Goal: Check status: Check status

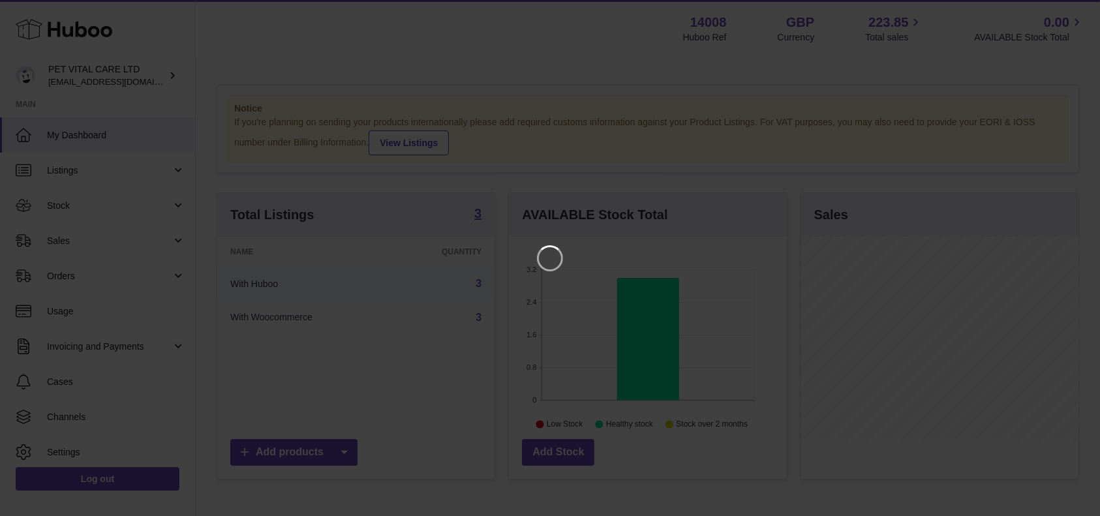
scroll to position [204, 282]
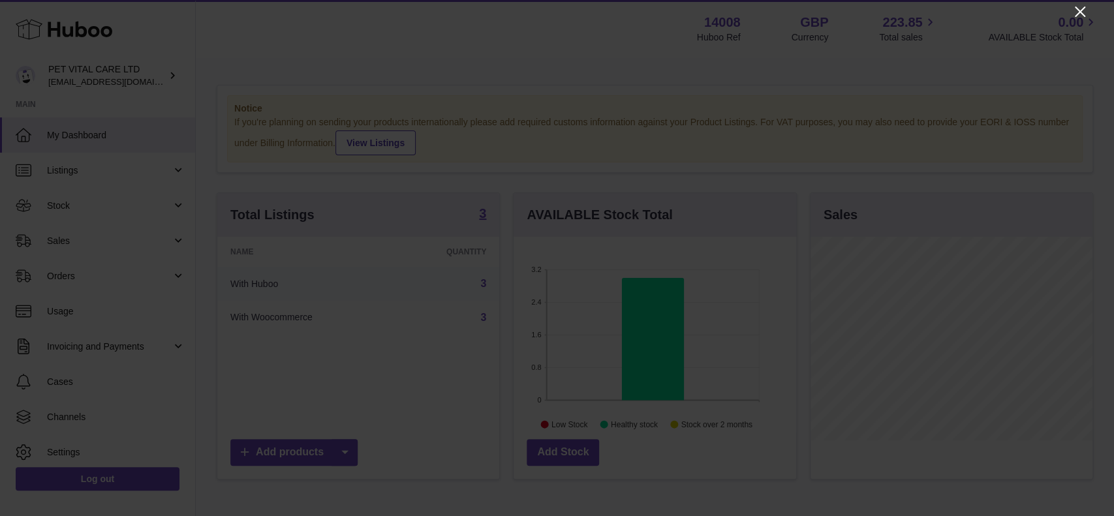
click at [1082, 13] on icon "Close" at bounding box center [1080, 12] width 16 height 16
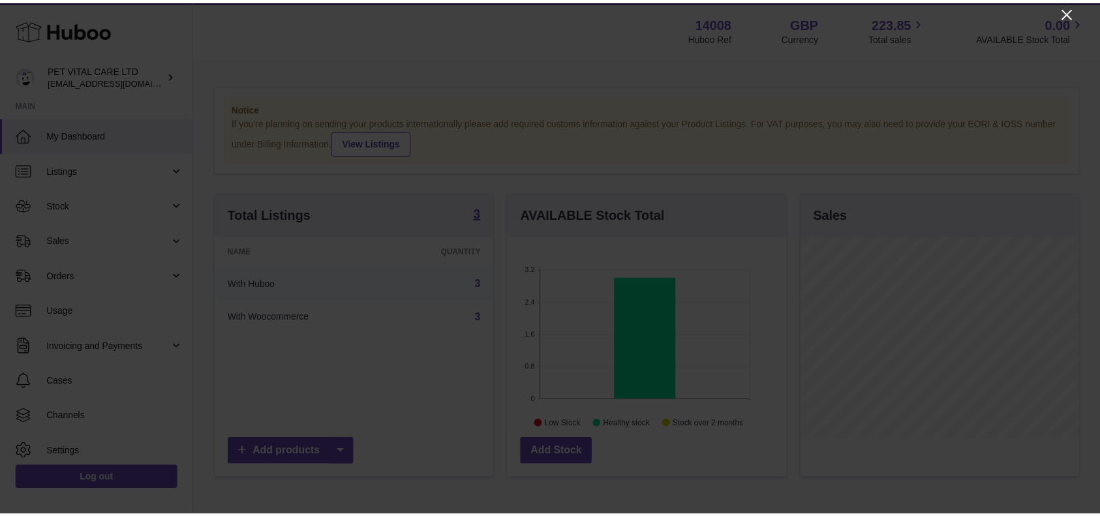
scroll to position [652424, 652349]
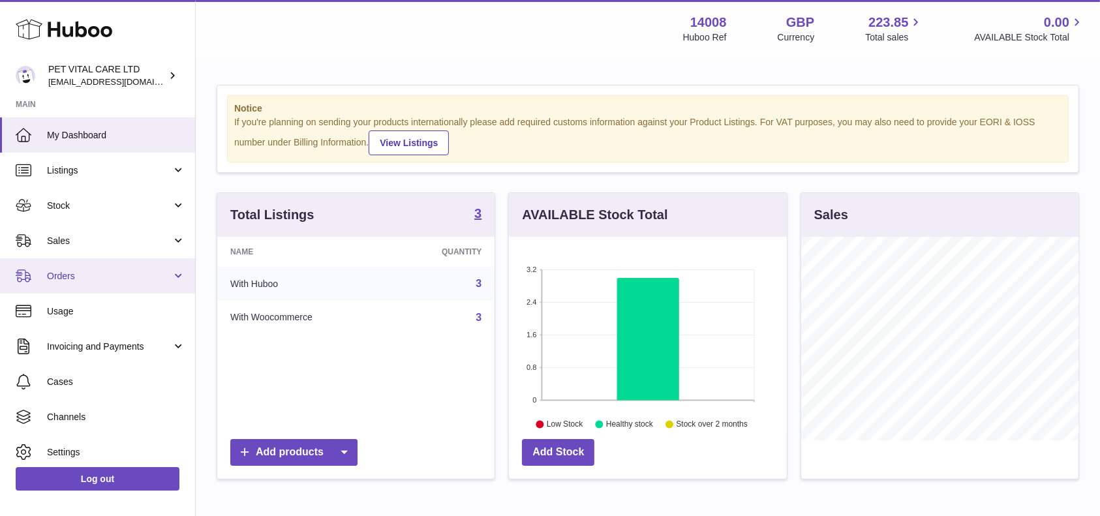
click at [83, 281] on span "Orders" at bounding box center [109, 276] width 125 height 12
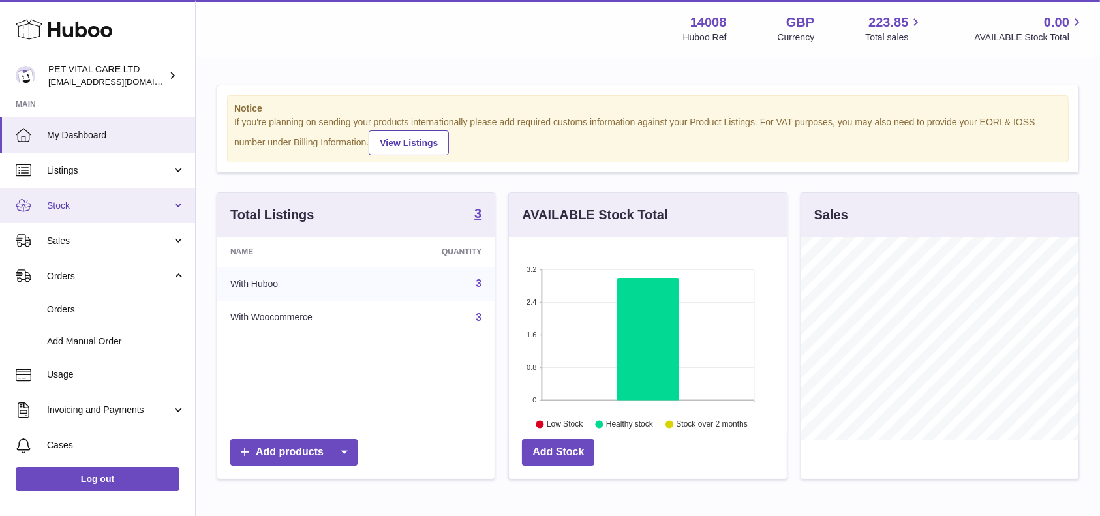
click at [62, 214] on link "Stock" at bounding box center [97, 205] width 195 height 35
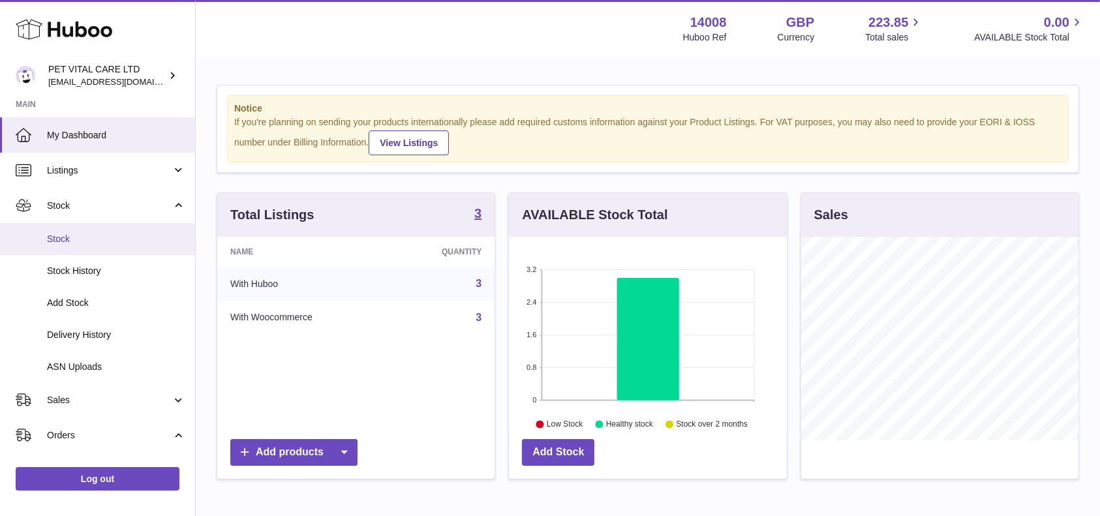
click at [62, 236] on span "Stock" at bounding box center [116, 239] width 138 height 12
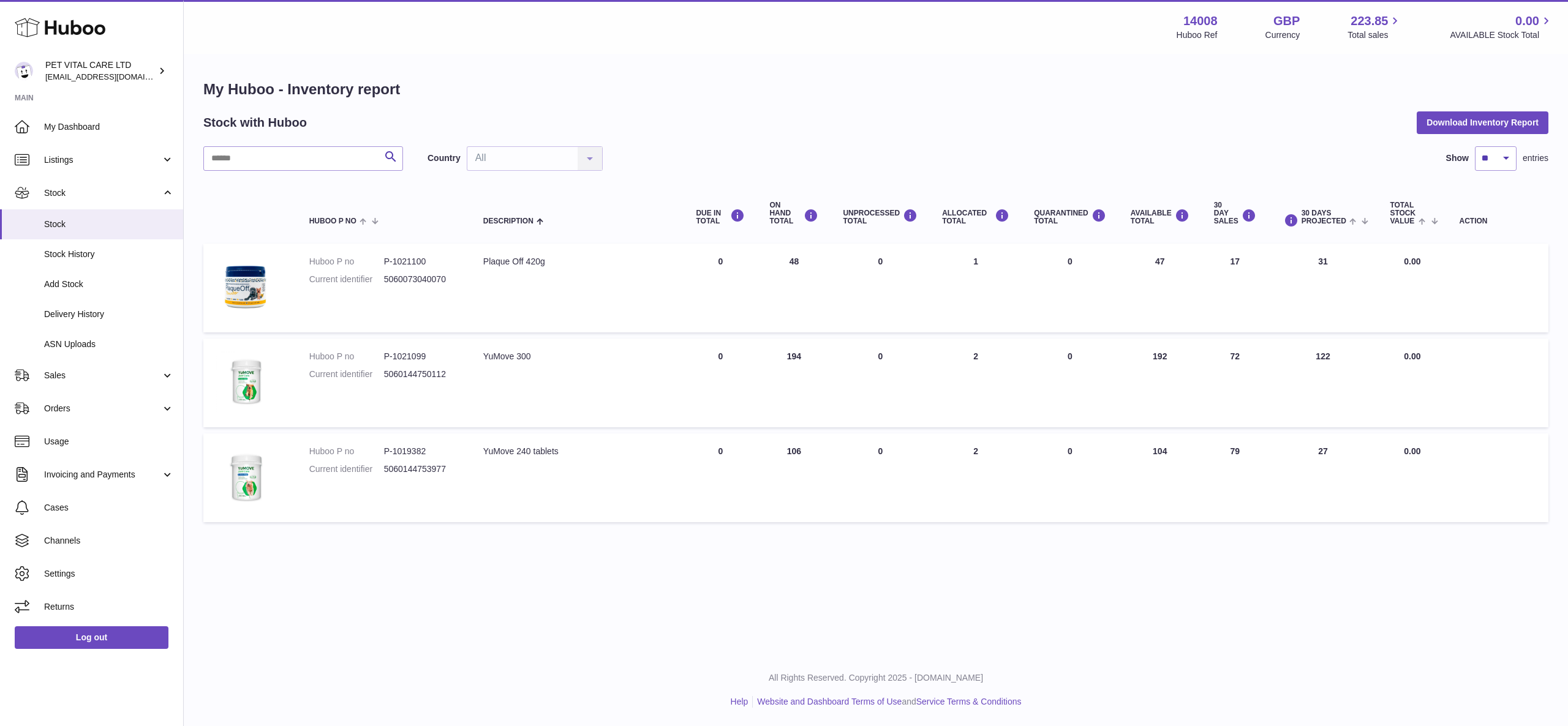
drag, startPoint x: 704, startPoint y: 11, endPoint x: 1061, endPoint y: 370, distance: 506.3
click at [1044, 370] on td "QUARANTINED Total 0" at bounding box center [1070, 383] width 97 height 89
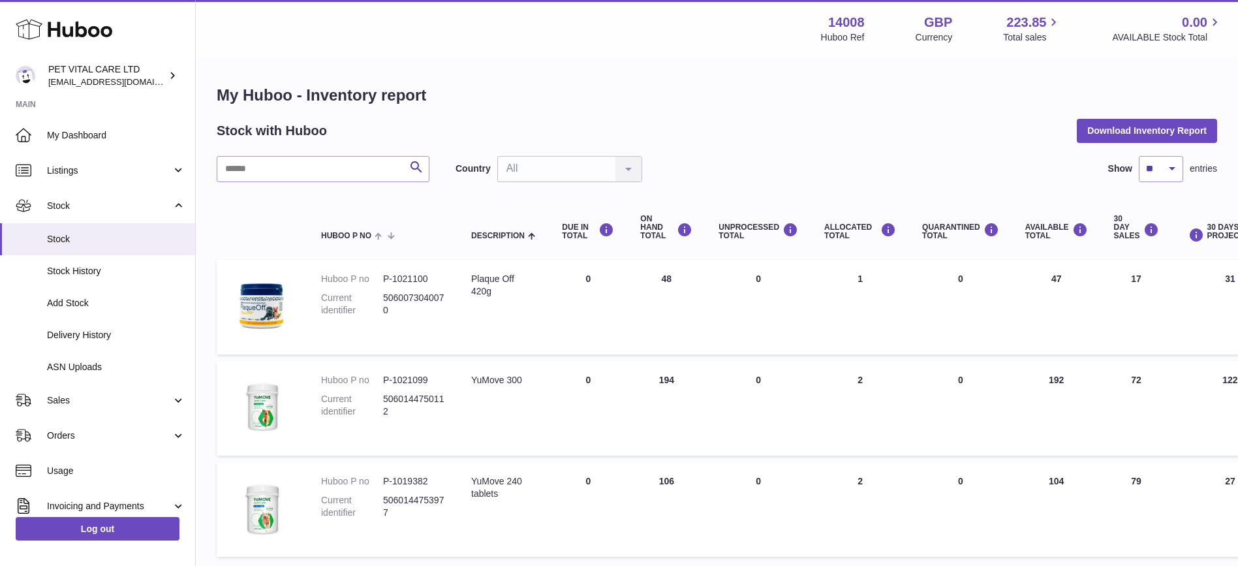
drag, startPoint x: 1669, startPoint y: 1, endPoint x: 820, endPoint y: 337, distance: 913.2
click at [822, 334] on td "ALLOCATED Total 1" at bounding box center [860, 307] width 98 height 95
click at [66, 402] on span "Sales" at bounding box center [109, 400] width 125 height 12
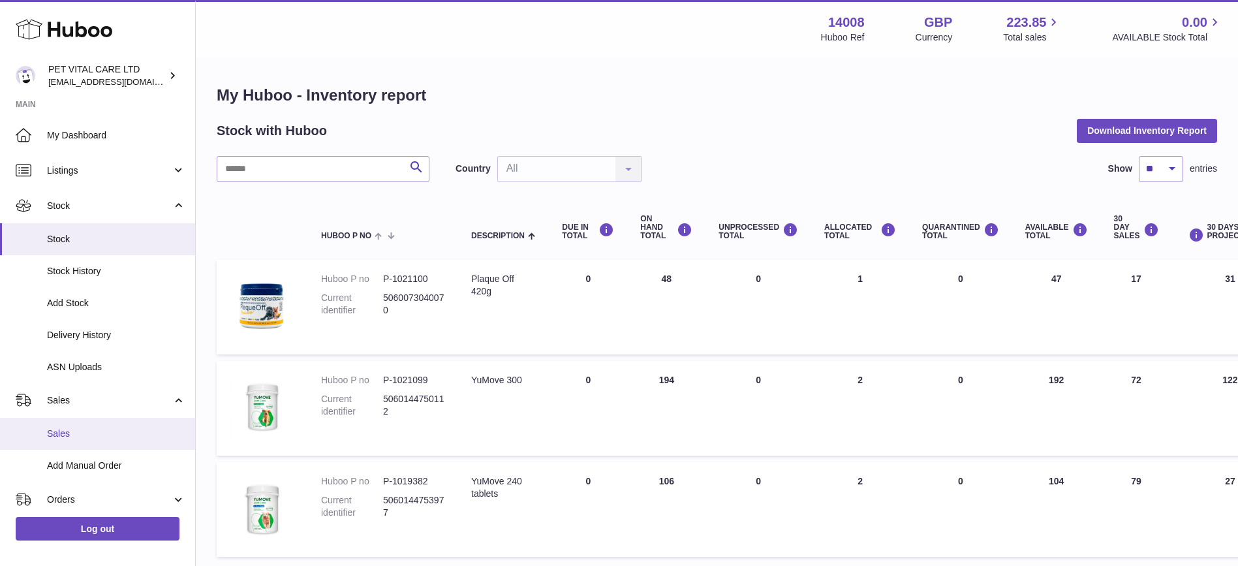
click at [64, 424] on link "Sales" at bounding box center [97, 434] width 195 height 32
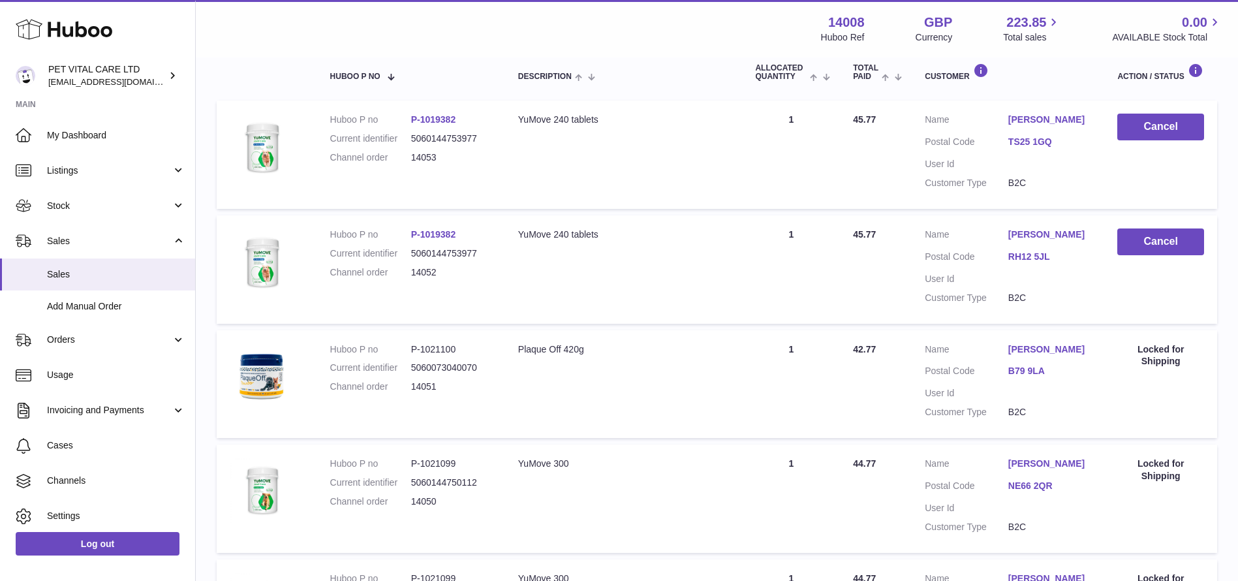
scroll to position [31, 0]
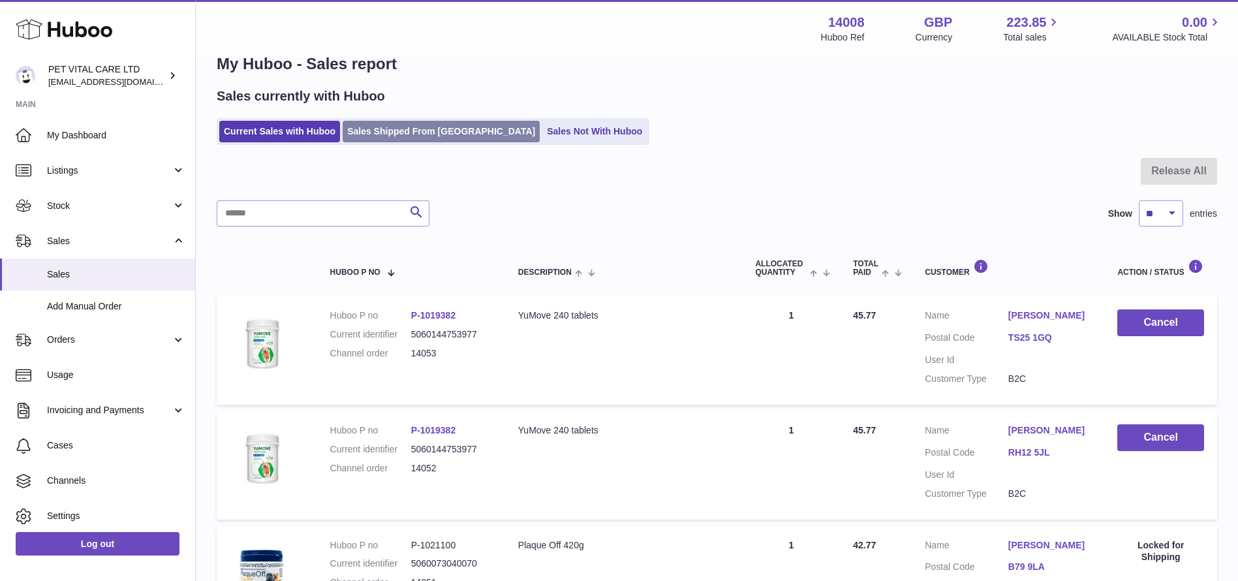
click at [384, 129] on link "Sales Shipped From [GEOGRAPHIC_DATA]" at bounding box center [441, 132] width 197 height 22
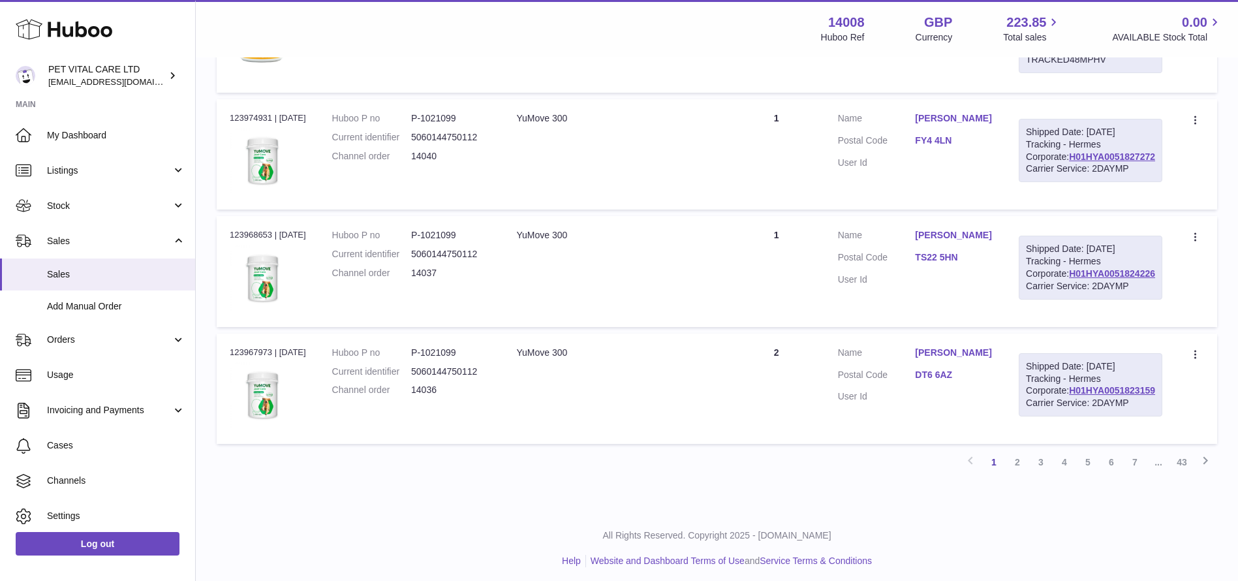
scroll to position [1328, 0]
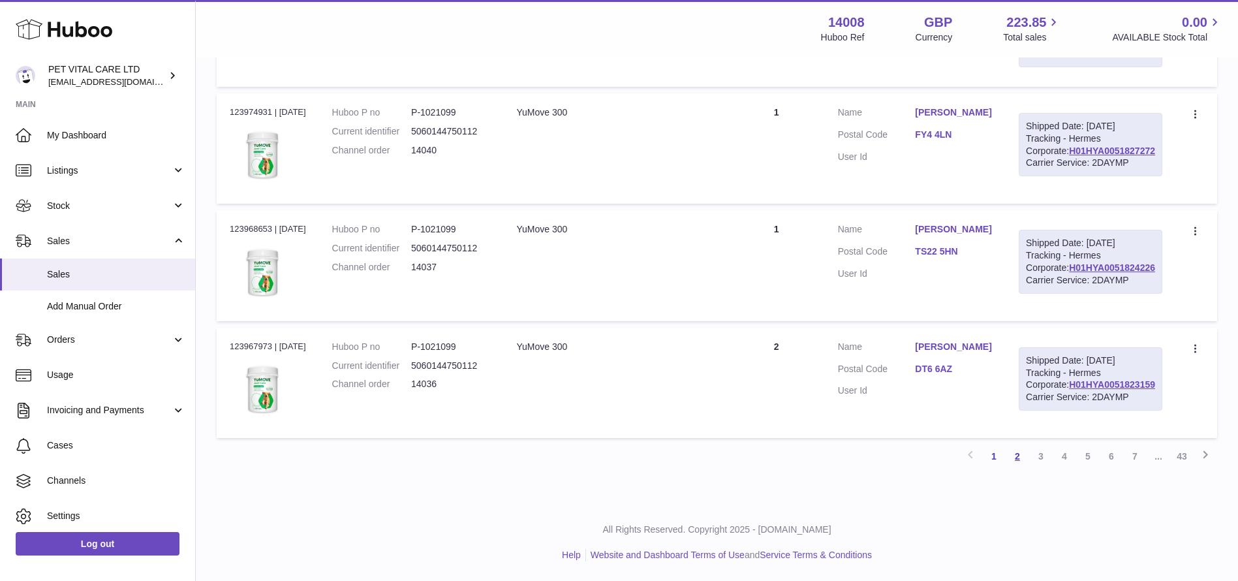
click at [1020, 459] on link "2" at bounding box center [1017, 455] width 23 height 23
click at [990, 455] on link "1" at bounding box center [993, 455] width 23 height 23
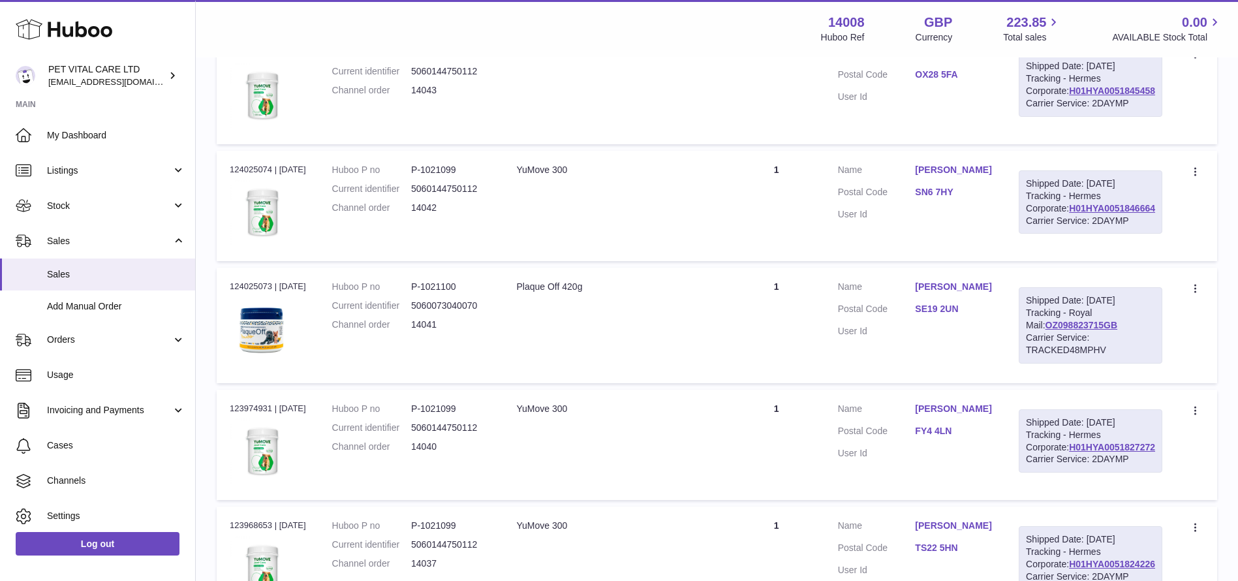
scroll to position [940, 0]
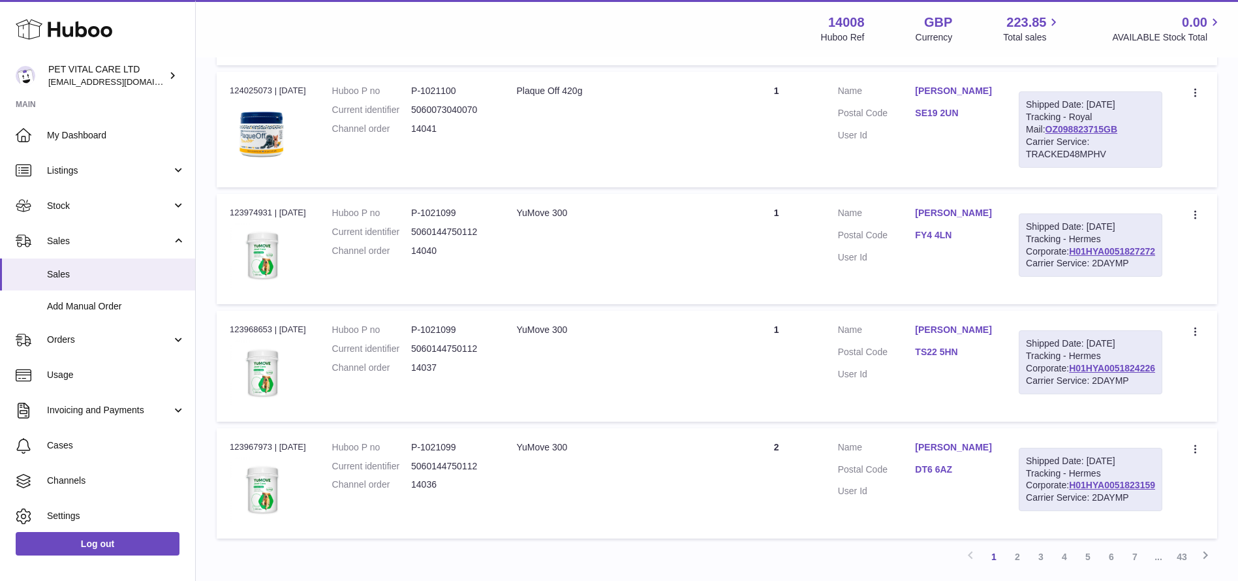
drag, startPoint x: 1160, startPoint y: 477, endPoint x: 1067, endPoint y: 475, distance: 92.7
click at [1067, 277] on div "Shipped Date: 2nd Sep 2025 Tracking - Hermes Corporate: H01HYA0051827272 Carrie…" at bounding box center [1091, 245] width 144 height 64
copy link "H01HYA0051827272"
drag, startPoint x: 1143, startPoint y: 324, endPoint x: 1064, endPoint y: 328, distance: 79.7
click at [1064, 167] on div "Shipped Date: 3rd Sep 2025 Tracking - Royal Mail: OZ098823715GB Carrier Service…" at bounding box center [1091, 129] width 144 height 76
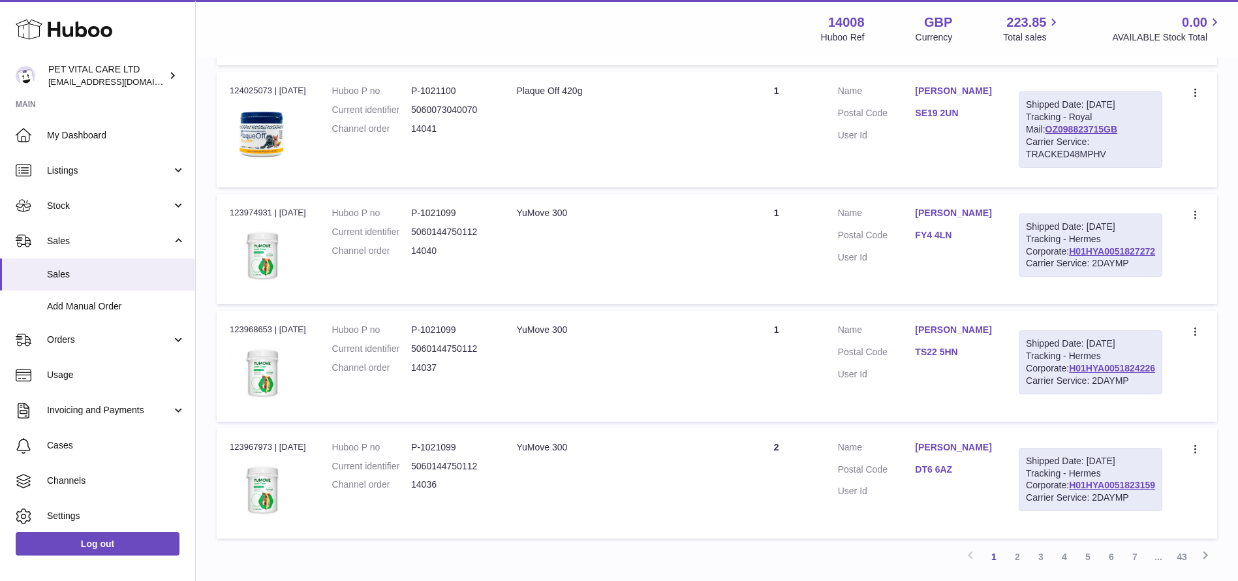
copy link "OZ098823715GB"
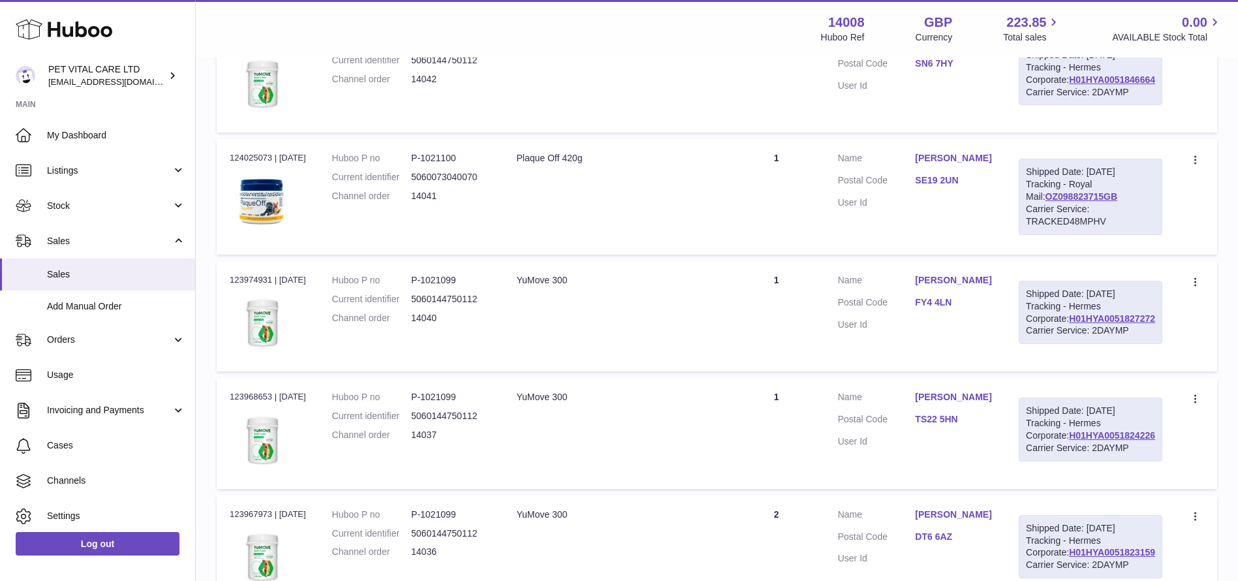
scroll to position [842, 0]
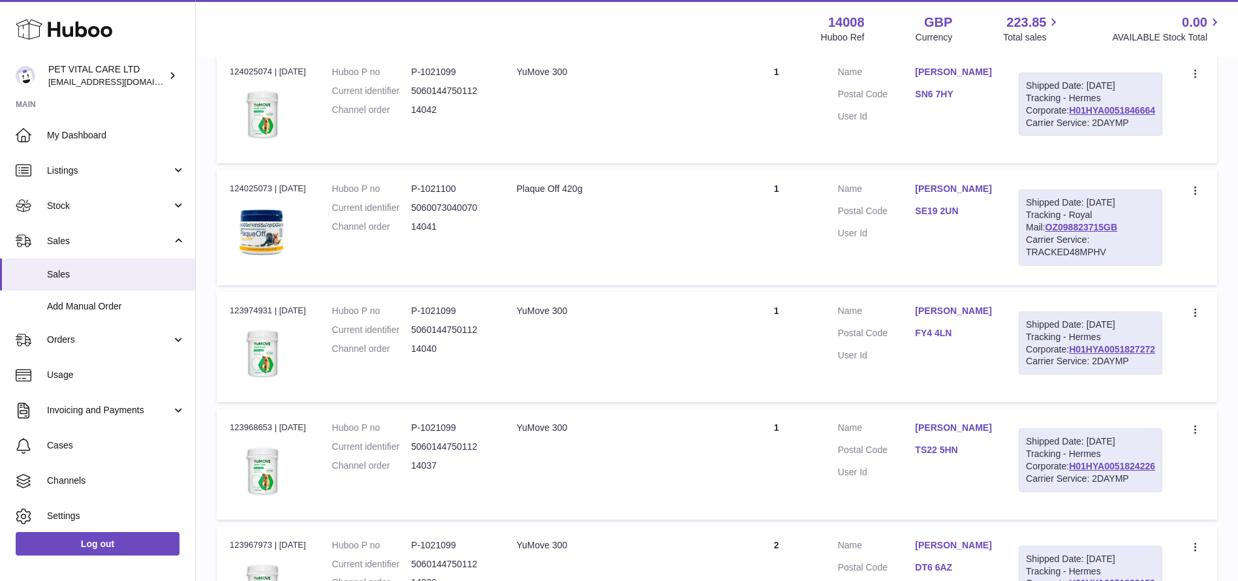
drag, startPoint x: 1159, startPoint y: 277, endPoint x: 1066, endPoint y: 282, distance: 93.4
click at [1066, 136] on div "Shipped Date: 3rd Sep 2025 Tracking - Hermes Corporate: H01HYA0051846664 Carrie…" at bounding box center [1091, 104] width 144 height 64
copy link "H01HYA0051846664"
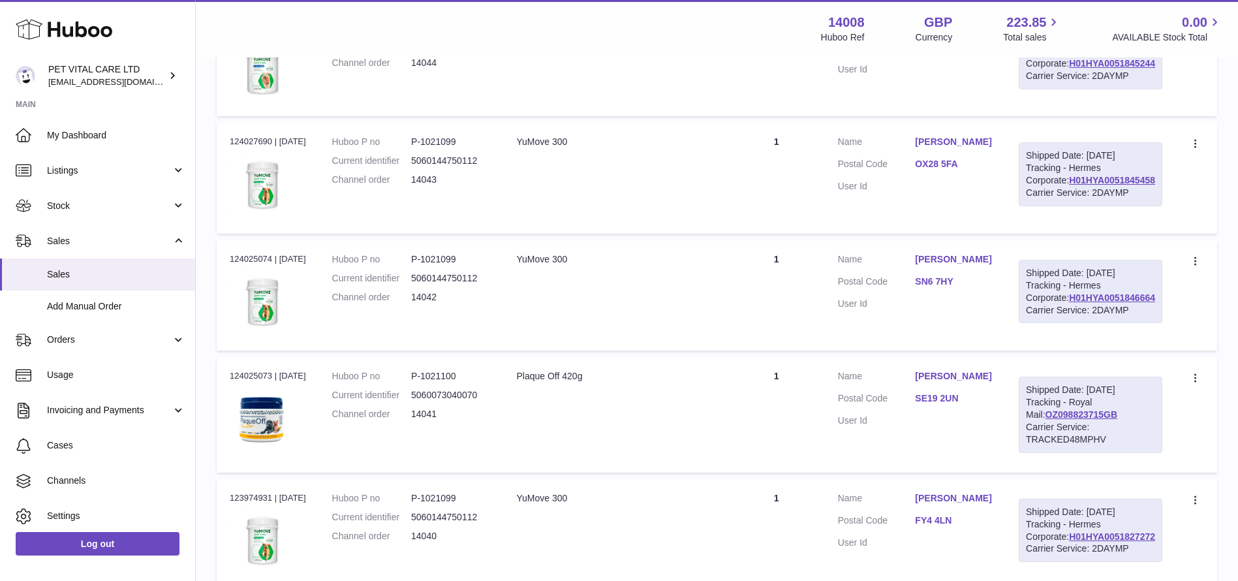
scroll to position [646, 0]
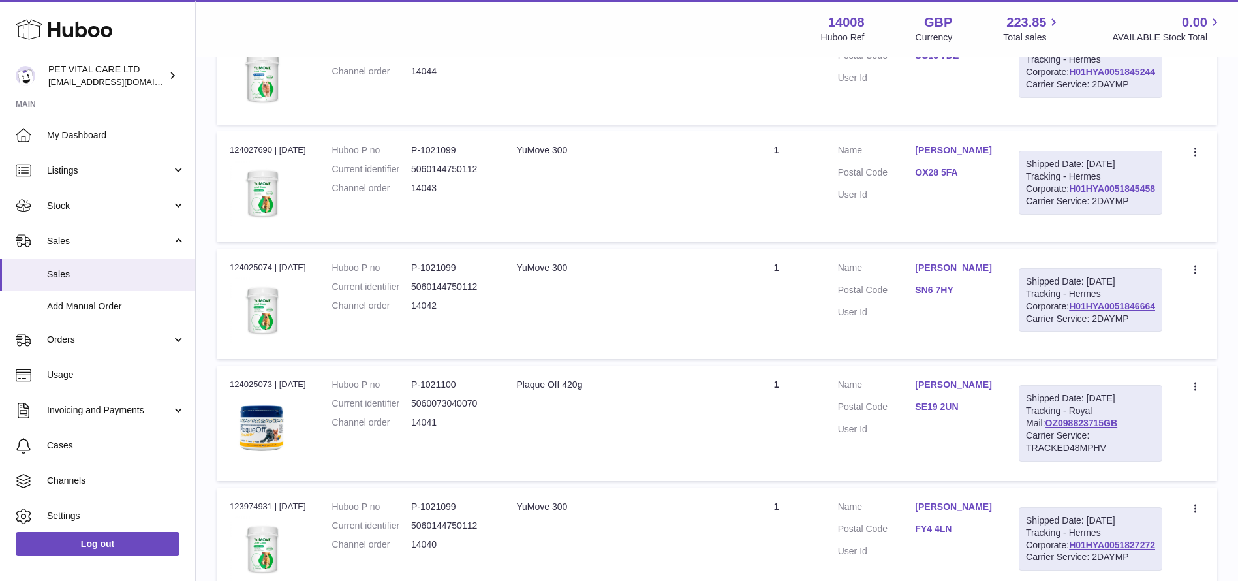
drag, startPoint x: 1158, startPoint y: 330, endPoint x: 1053, endPoint y: 330, distance: 105.7
click at [1055, 241] on td "Shipped Date: 3rd Sep 2025 Tracking - Hermes Corporate: H01HYA0051845458 Carrie…" at bounding box center [1091, 186] width 170 height 110
copy link "H01HYA0051845458"
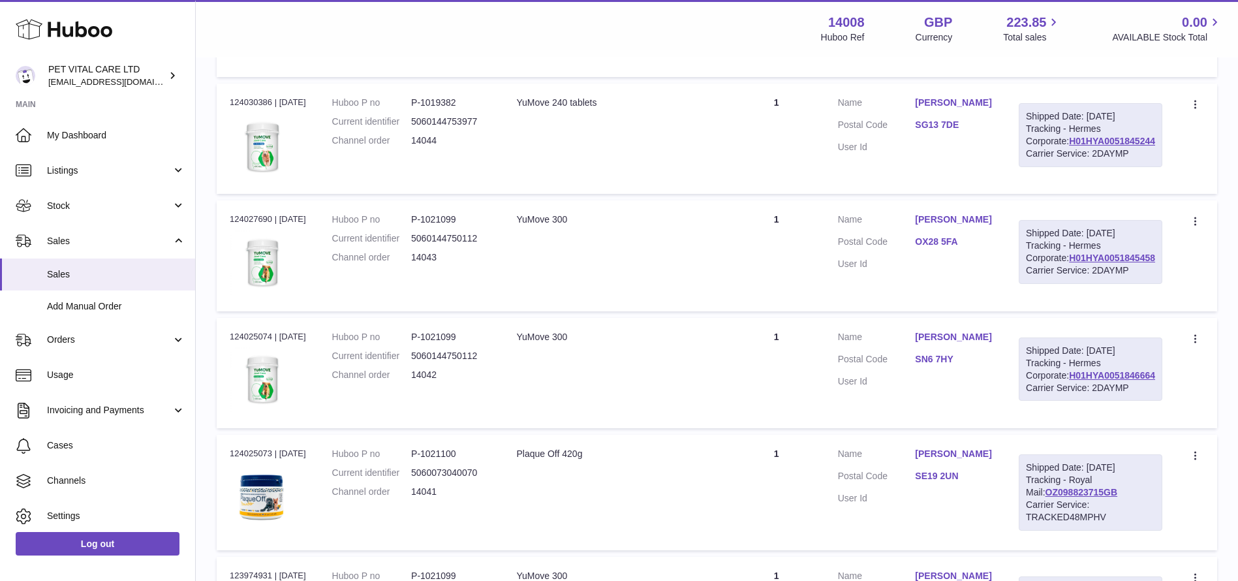
scroll to position [548, 0]
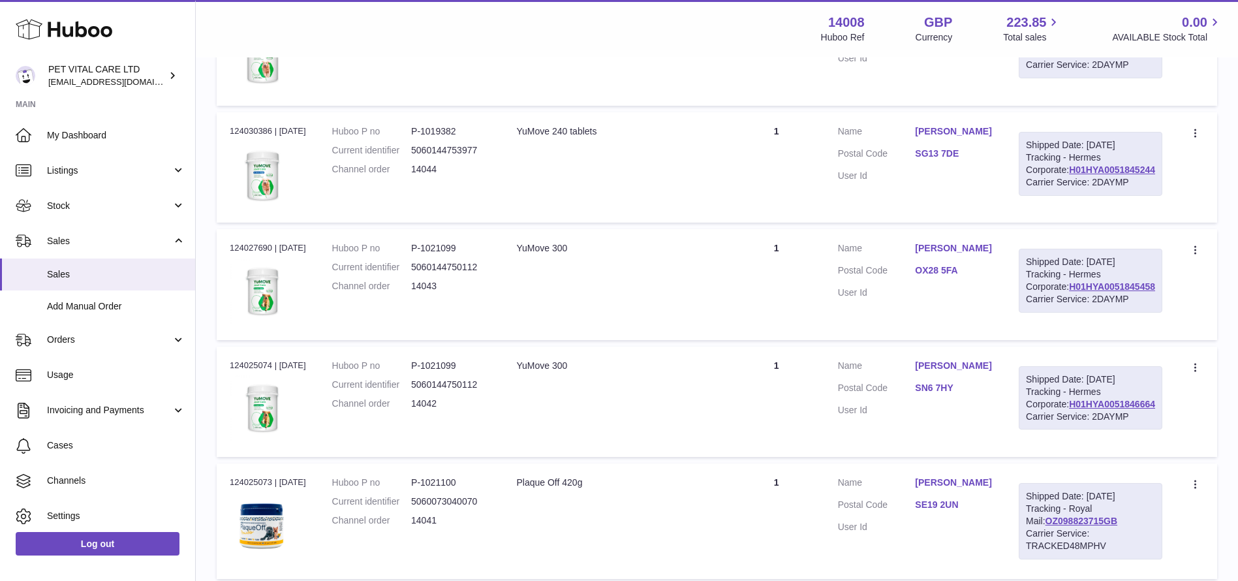
drag, startPoint x: 1157, startPoint y: 280, endPoint x: 1055, endPoint y: 283, distance: 102.5
click at [1055, 223] on td "Shipped Date: 3rd Sep 2025 Tracking - Hermes Corporate: H01HYA0051845244 Carrie…" at bounding box center [1091, 167] width 170 height 110
copy link "H01HYA0051845244"
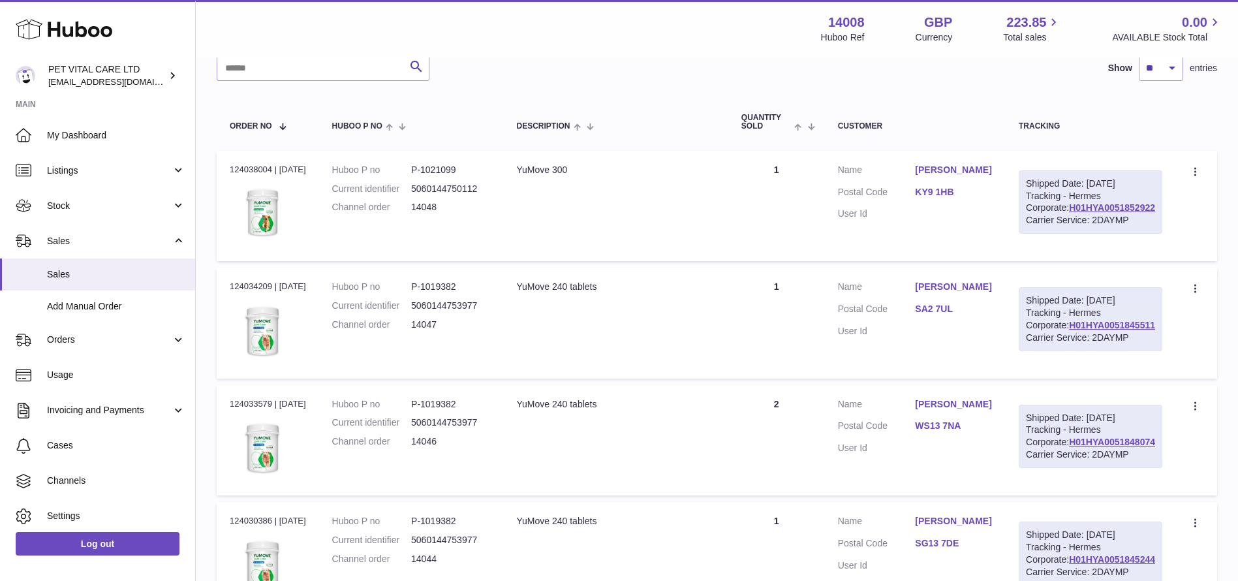
scroll to position [255, 0]
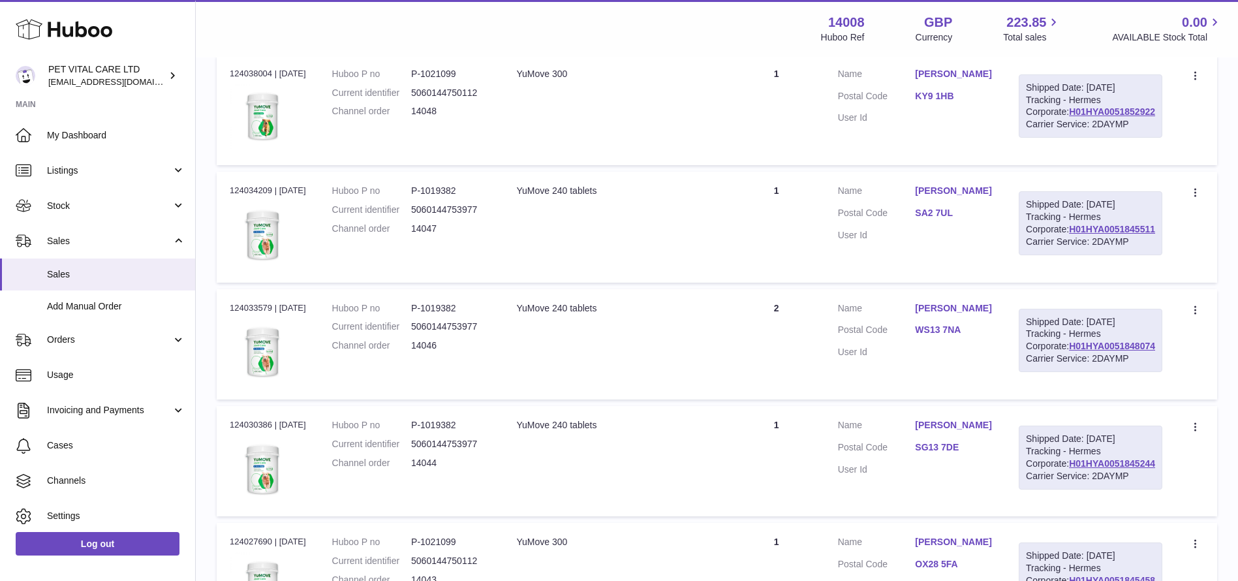
drag, startPoint x: 1154, startPoint y: 428, endPoint x: 1063, endPoint y: 434, distance: 91.6
click at [1063, 373] on div "Shipped Date: 3rd Sep 2025 Tracking - Hermes Corporate: H01HYA0051848074 Carrie…" at bounding box center [1091, 341] width 144 height 64
copy link "H01HYA0051848074"
drag, startPoint x: 1158, startPoint y: 279, endPoint x: 1066, endPoint y: 281, distance: 92.7
click at [1066, 255] on div "Shipped Date: 3rd Sep 2025 Tracking - Hermes Corporate: H01HYA0051845511 Carrie…" at bounding box center [1091, 223] width 144 height 64
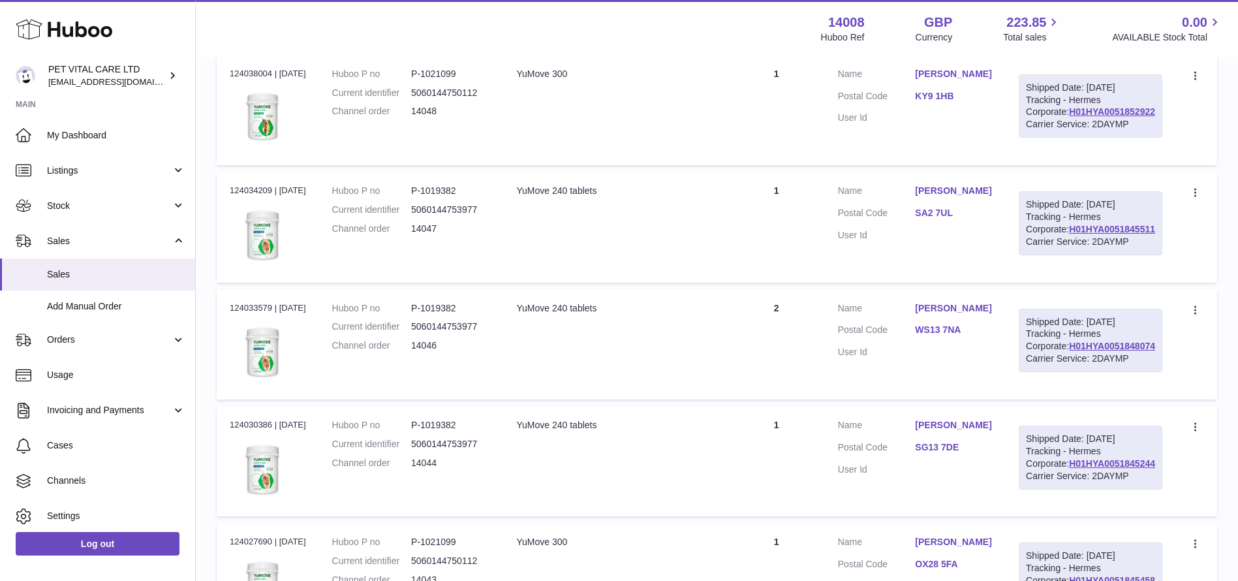
copy link "H01HYA0051845511"
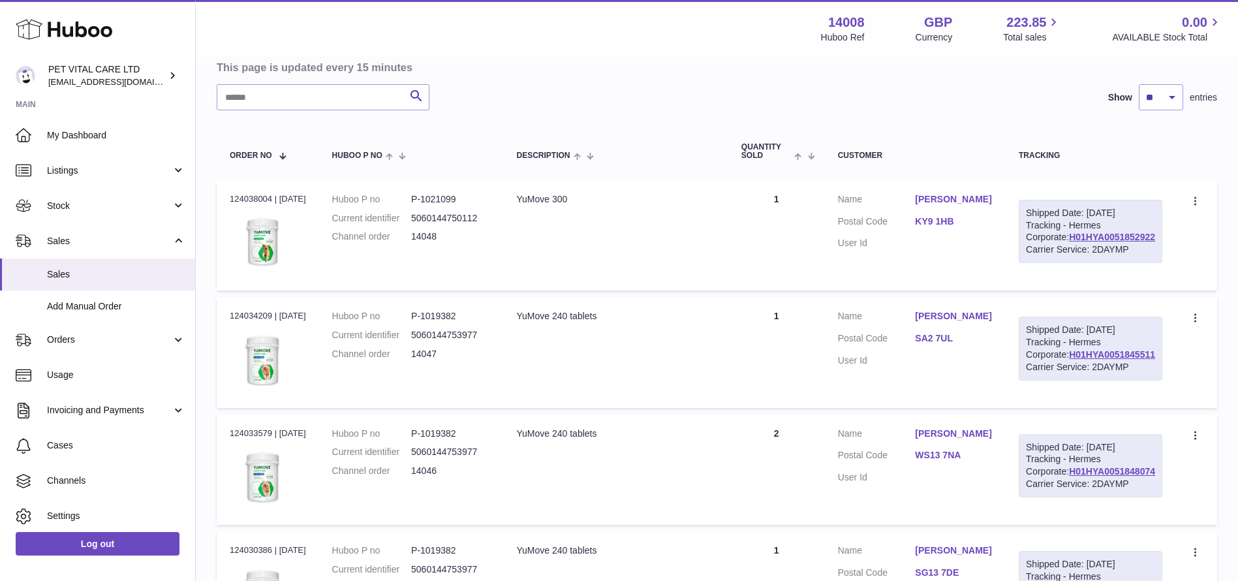
scroll to position [59, 0]
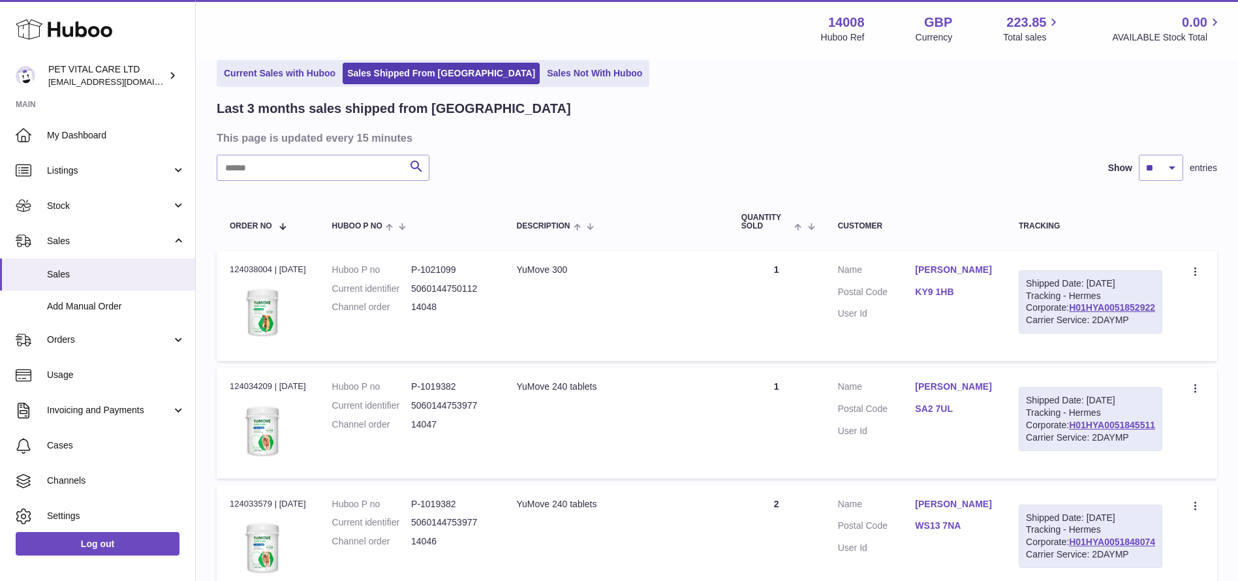
drag, startPoint x: 1159, startPoint y: 328, endPoint x: 1064, endPoint y: 330, distance: 94.7
click at [1064, 330] on div "Shipped Date: 3rd Sep 2025 Tracking - Hermes Corporate: H01HYA0051852922 Carrie…" at bounding box center [1091, 302] width 144 height 64
copy link "H01HYA0051852922"
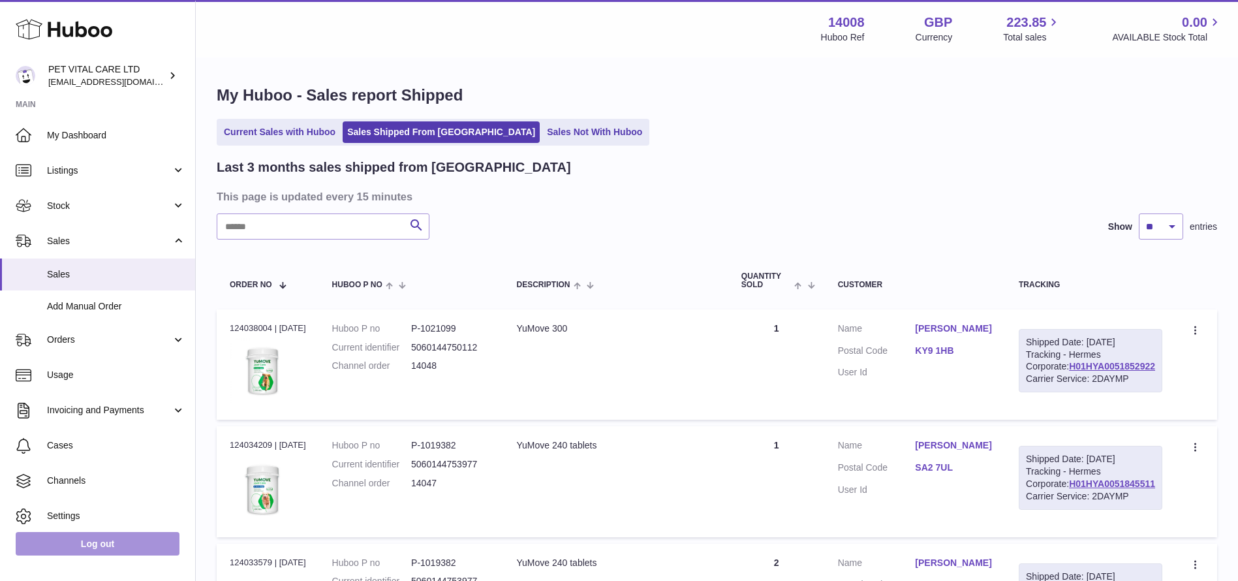
click at [85, 543] on link "Log out" at bounding box center [98, 543] width 164 height 23
